Goal: Information Seeking & Learning: Find specific fact

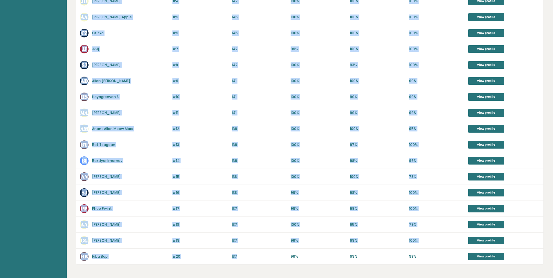
scroll to position [174, 0]
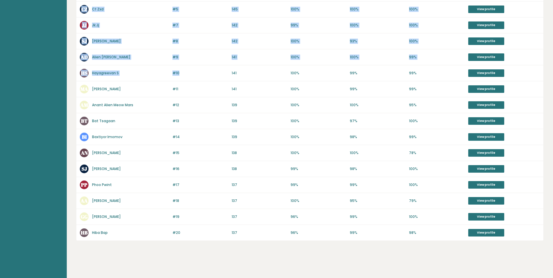
drag, startPoint x: 230, startPoint y: 103, endPoint x: 220, endPoint y: 71, distance: 34.4
click at [220, 71] on div "Name Rank IQ Numerical Logical Spatial Results #1 JS [PERSON_NAME] 160 #1 160 1…" at bounding box center [309, 75] width 467 height 331
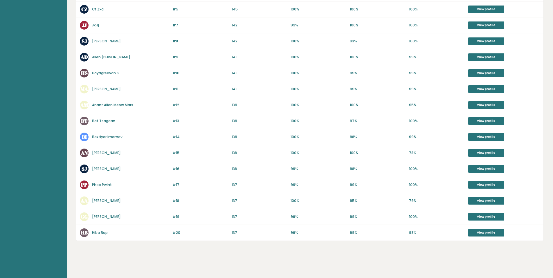
click at [220, 71] on p "#10" at bounding box center [200, 73] width 56 height 5
drag, startPoint x: 547, startPoint y: 179, endPoint x: 551, endPoint y: 146, distance: 33.9
click at [551, 140] on div "Highest IQ scores of Mit University students Highest IQ scores of Mit Universit…" at bounding box center [310, 51] width 486 height 451
click at [539, 151] on div "#15 AN [PERSON_NAME] 139 #15 138 100% 100% 78% View profile" at bounding box center [309, 153] width 467 height 16
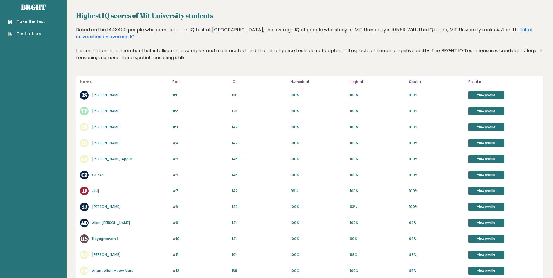
scroll to position [11, 0]
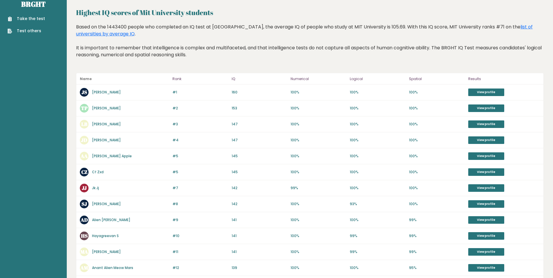
click at [102, 95] on p "[PERSON_NAME]" at bounding box center [106, 92] width 29 height 5
click at [102, 92] on link "[PERSON_NAME]" at bounding box center [106, 92] width 29 height 5
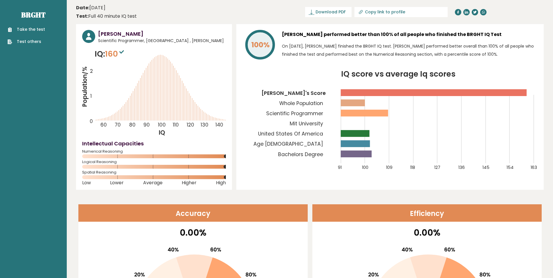
drag, startPoint x: 113, startPoint y: 41, endPoint x: 249, endPoint y: 44, distance: 136.1
click at [249, 44] on div "John Smith Scientific Programmer, United States of America , mitch mitchinson I…" at bounding box center [309, 107] width 467 height 166
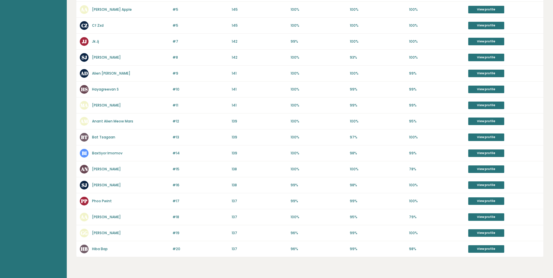
scroll to position [159, 0]
